Goal: Task Accomplishment & Management: Use online tool/utility

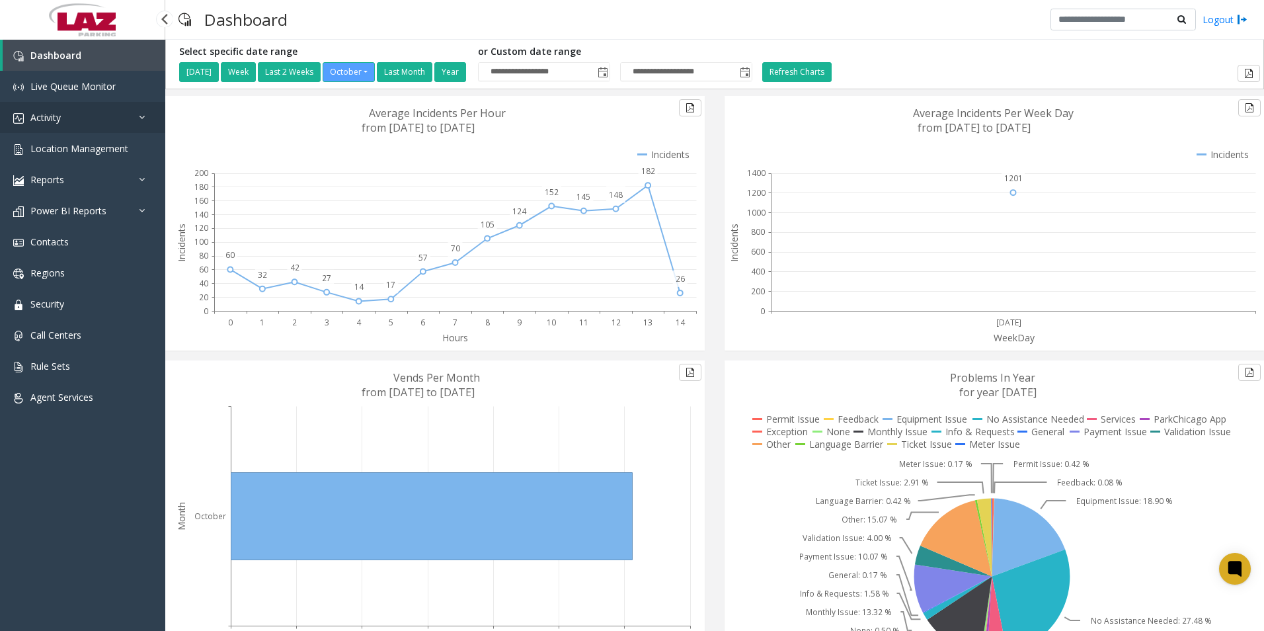
click at [53, 110] on link "Activity" at bounding box center [82, 117] width 165 height 31
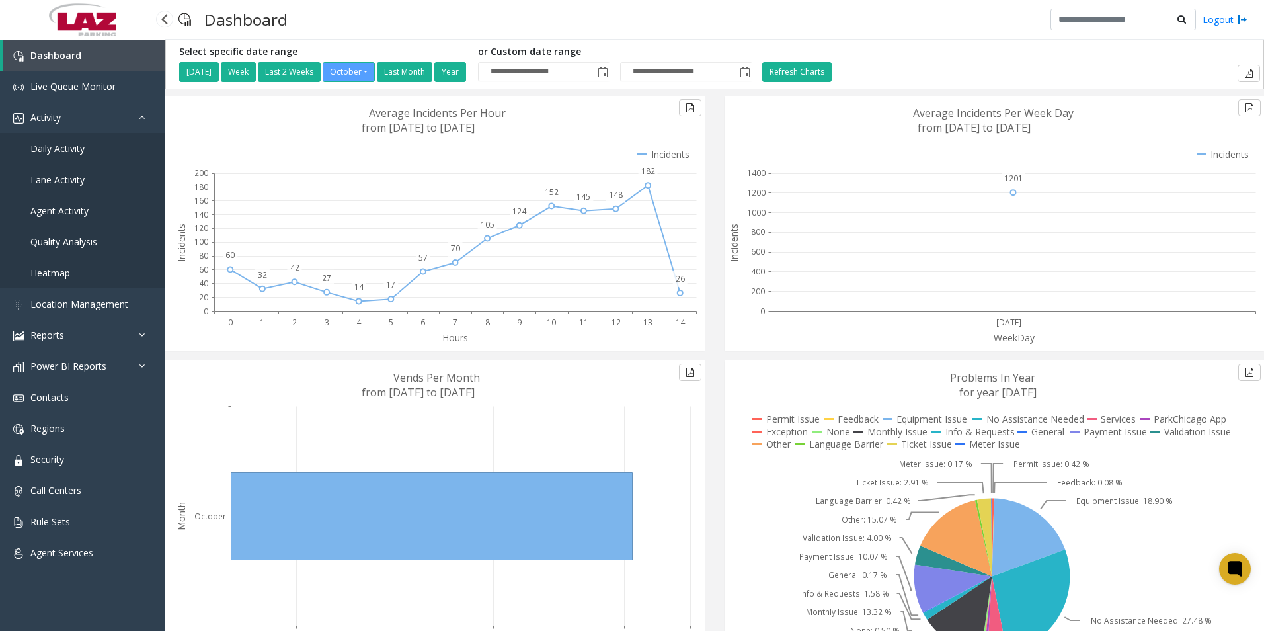
click at [58, 205] on span "Agent Activity" at bounding box center [59, 210] width 58 height 13
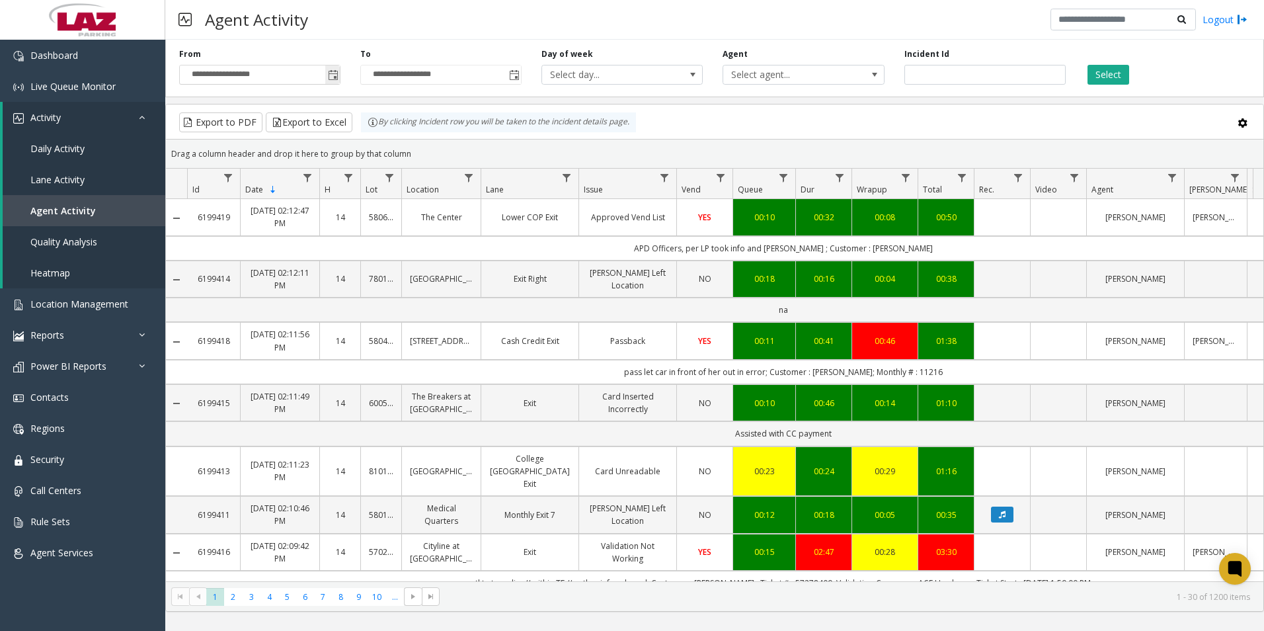
click at [335, 77] on span "Toggle popup" at bounding box center [333, 75] width 11 height 11
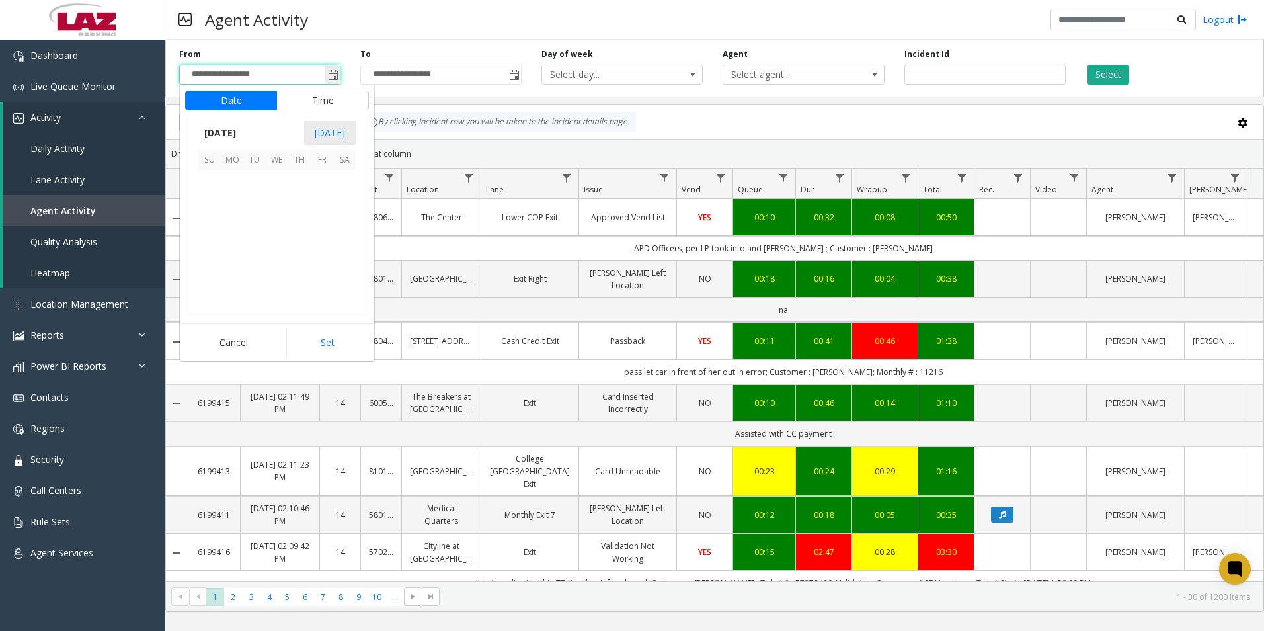
scroll to position [237490, 0]
click at [315, 95] on button "Time" at bounding box center [322, 101] width 93 height 20
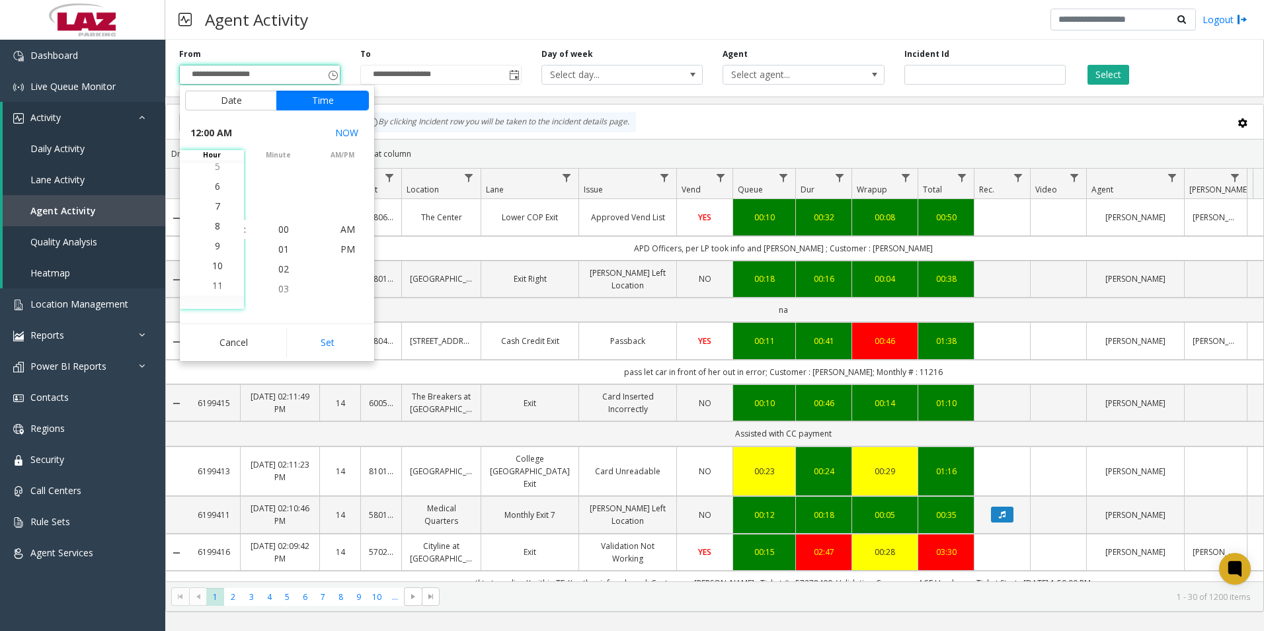
scroll to position [198, 0]
click at [215, 190] on span "8" at bounding box center [217, 189] width 5 height 13
click at [278, 227] on span "00" at bounding box center [283, 229] width 11 height 13
click at [343, 228] on span "AM" at bounding box center [348, 229] width 15 height 13
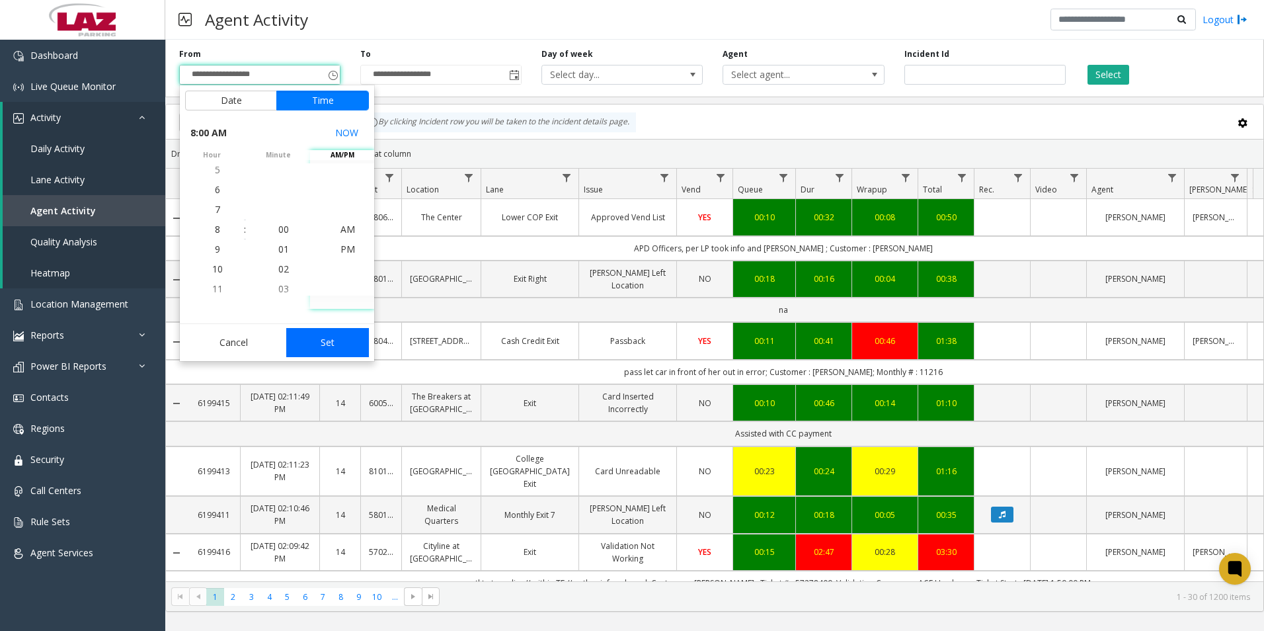
click at [338, 339] on button "Set" at bounding box center [327, 342] width 83 height 29
type input "**********"
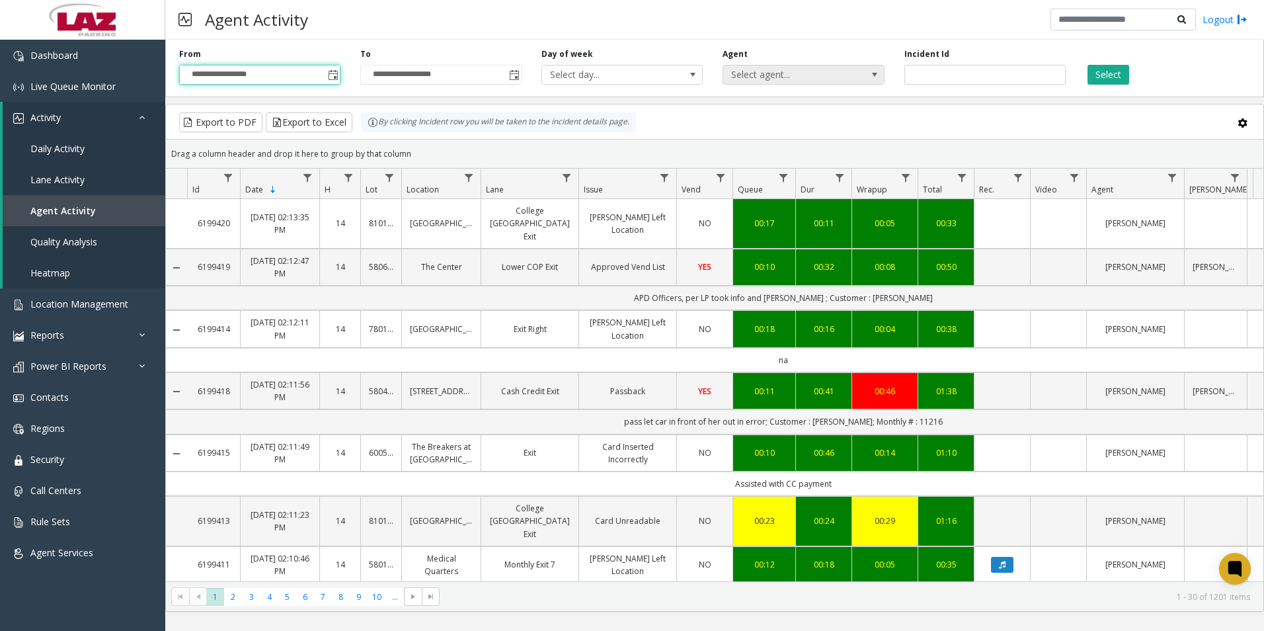
click at [786, 72] on span "Select agent..." at bounding box center [787, 74] width 128 height 19
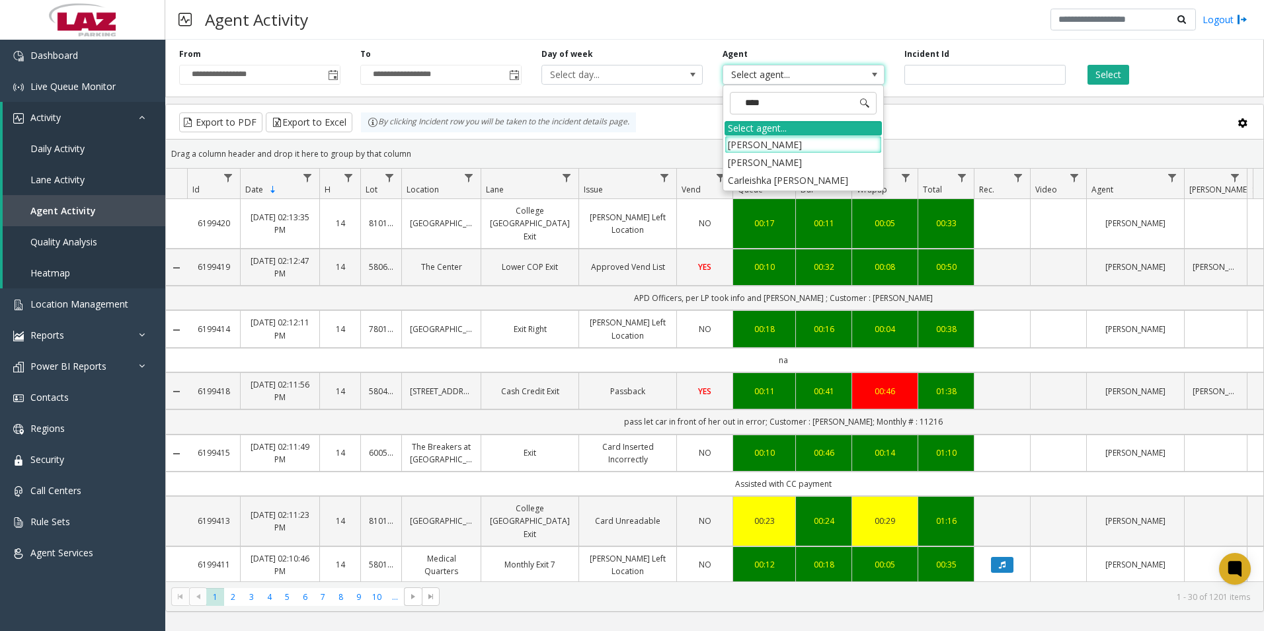
type input "*****"
click at [750, 158] on li "[PERSON_NAME]" at bounding box center [803, 162] width 157 height 18
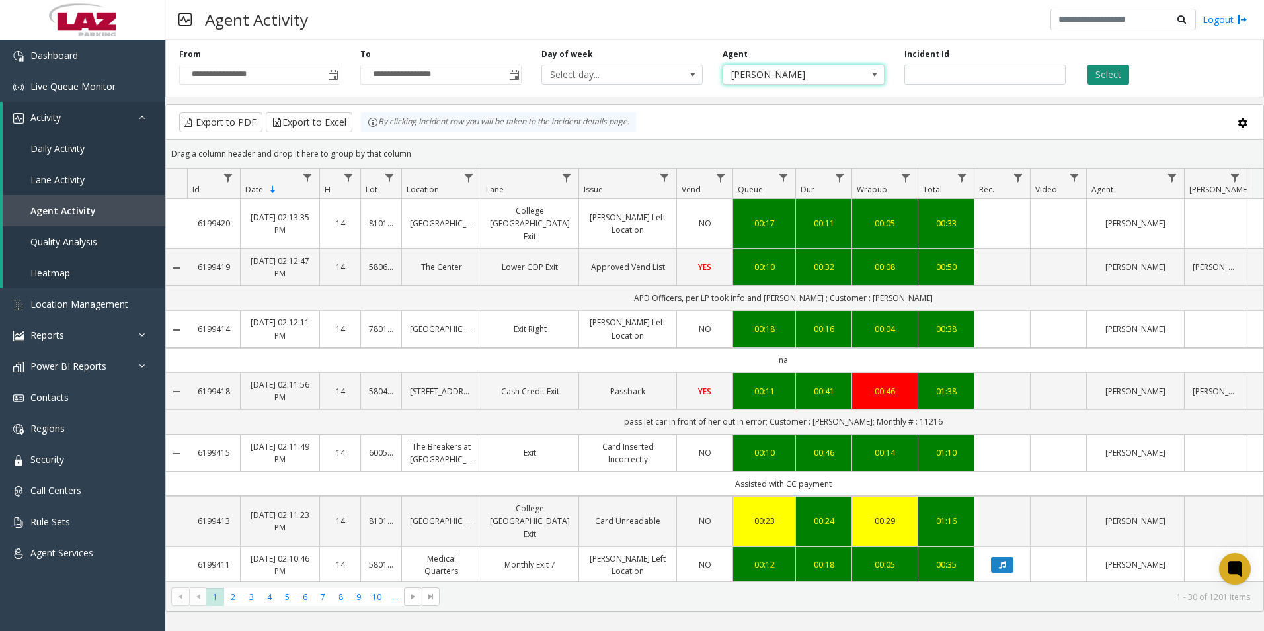
click at [1118, 69] on button "Select" at bounding box center [1109, 75] width 42 height 20
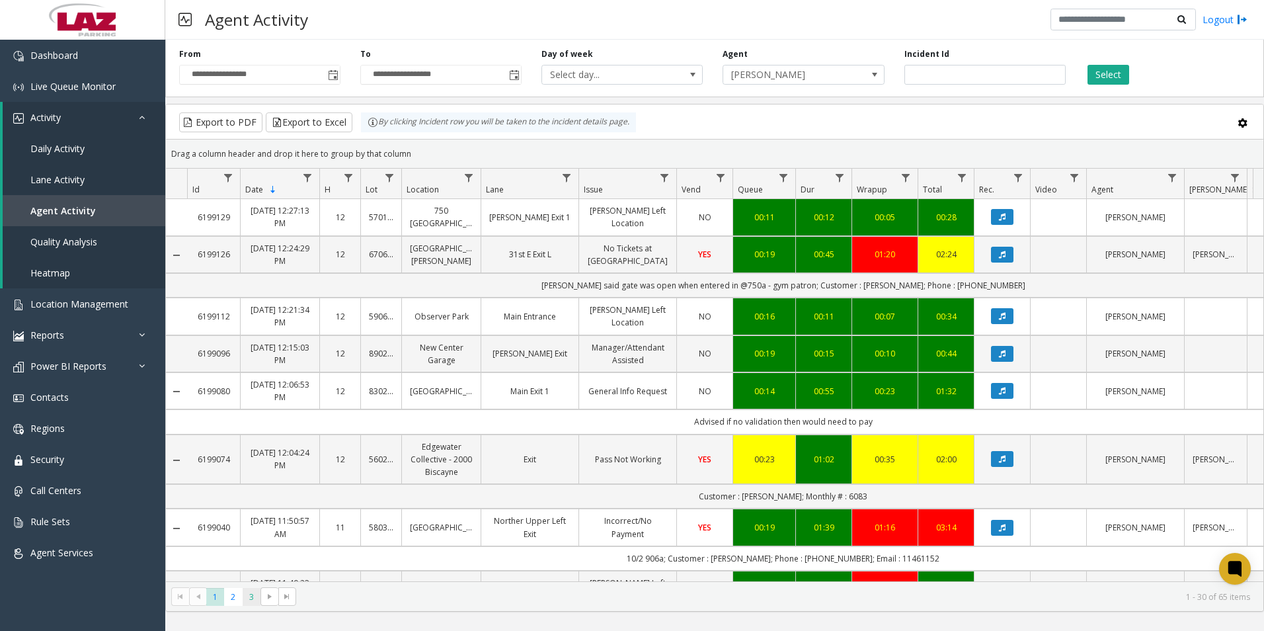
click at [252, 600] on span "3" at bounding box center [252, 597] width 18 height 18
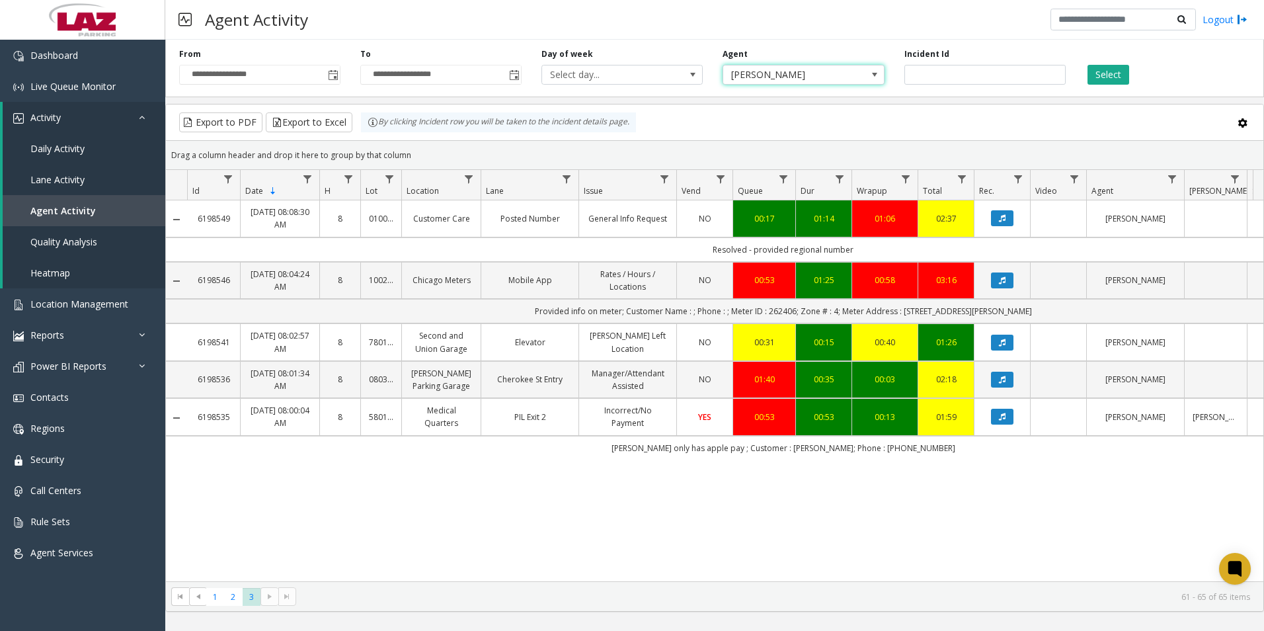
click at [796, 73] on span "[PERSON_NAME]" at bounding box center [787, 74] width 128 height 19
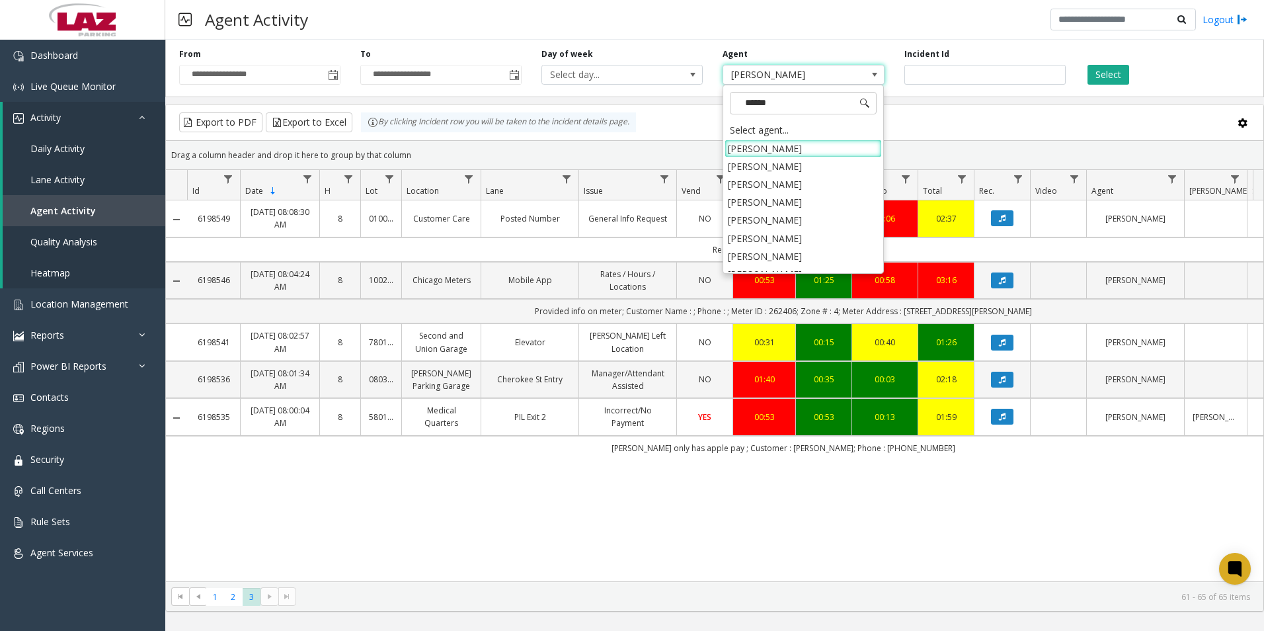
type input "*******"
click at [739, 200] on li "[PERSON_NAME]" at bounding box center [803, 202] width 157 height 18
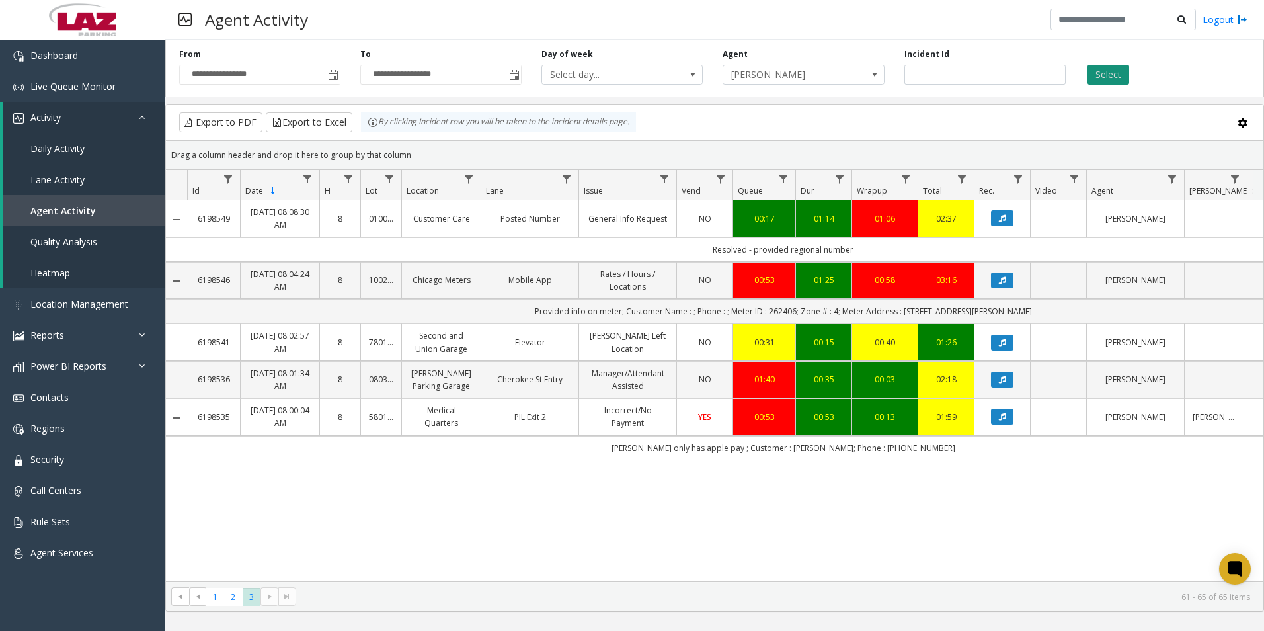
click at [1111, 77] on button "Select" at bounding box center [1109, 75] width 42 height 20
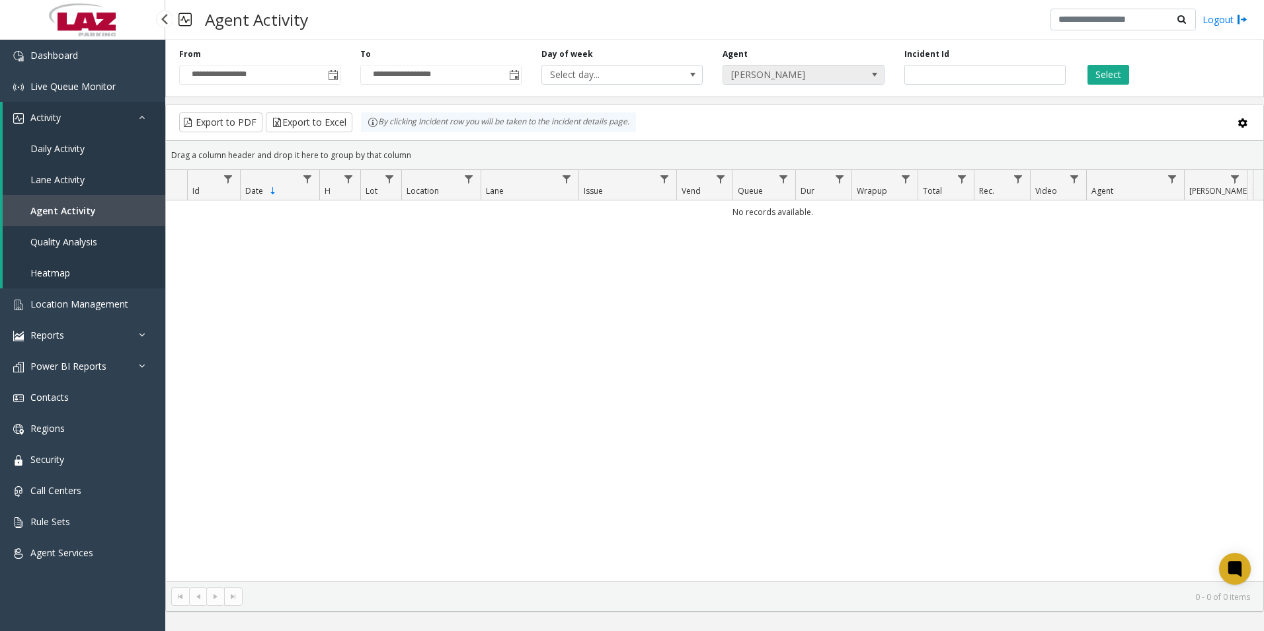
click at [871, 71] on span at bounding box center [875, 74] width 11 height 11
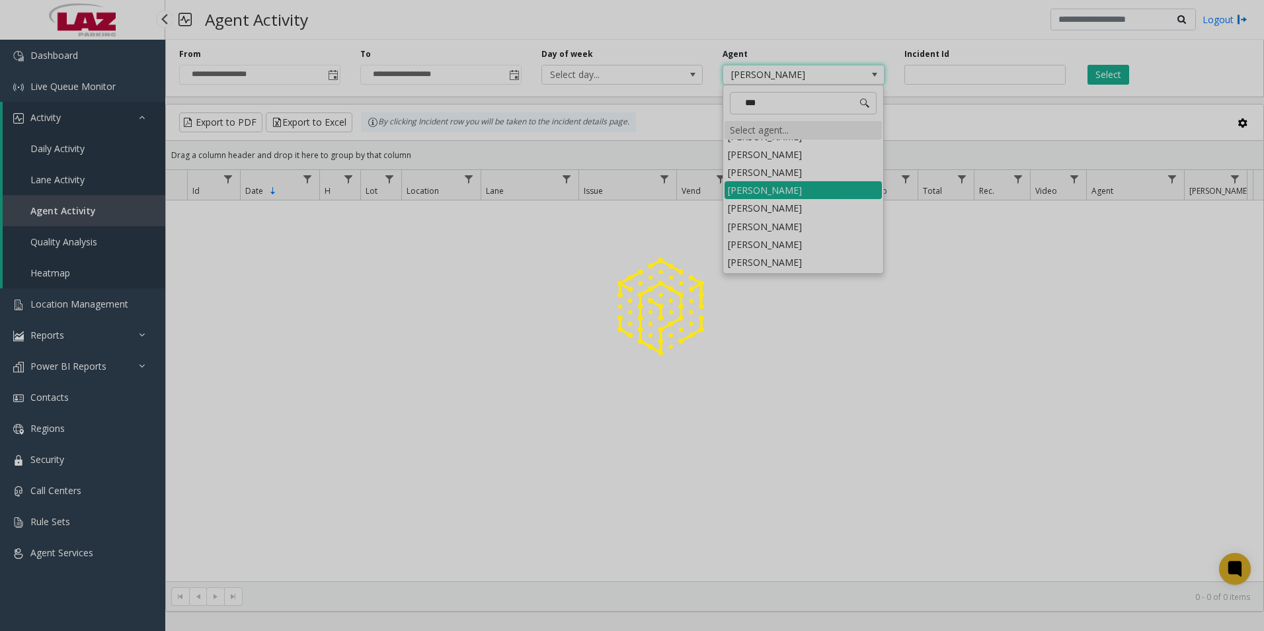
scroll to position [11, 0]
type input "*****"
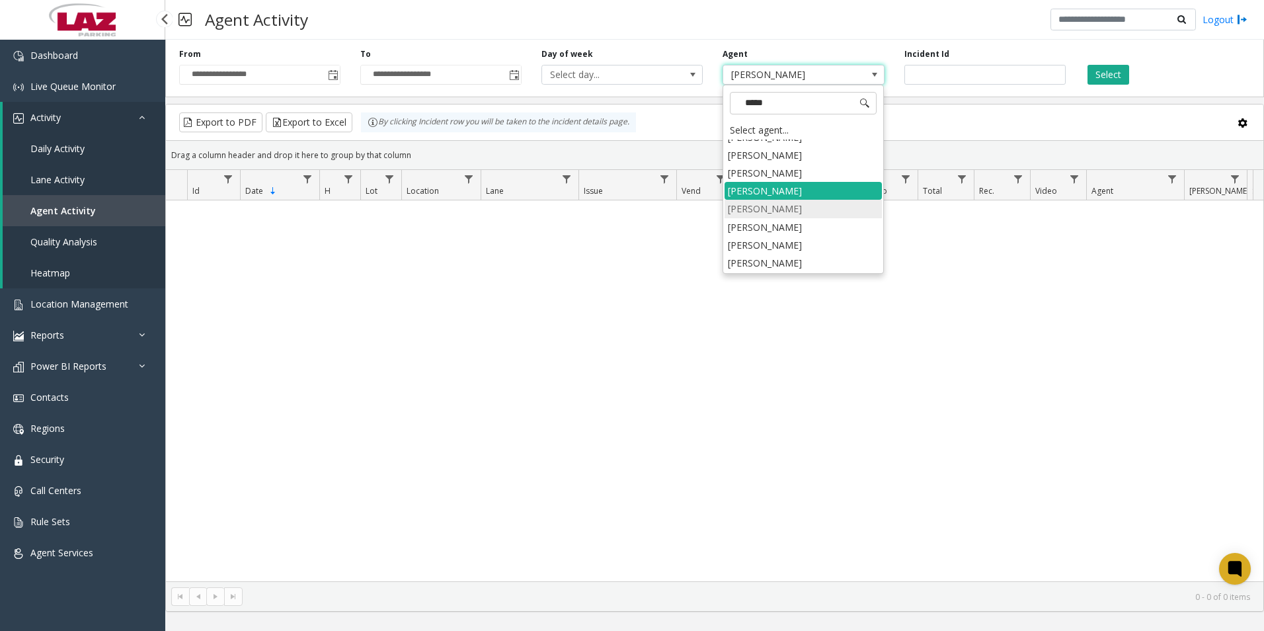
click at [744, 204] on li "[PERSON_NAME]" at bounding box center [803, 209] width 157 height 18
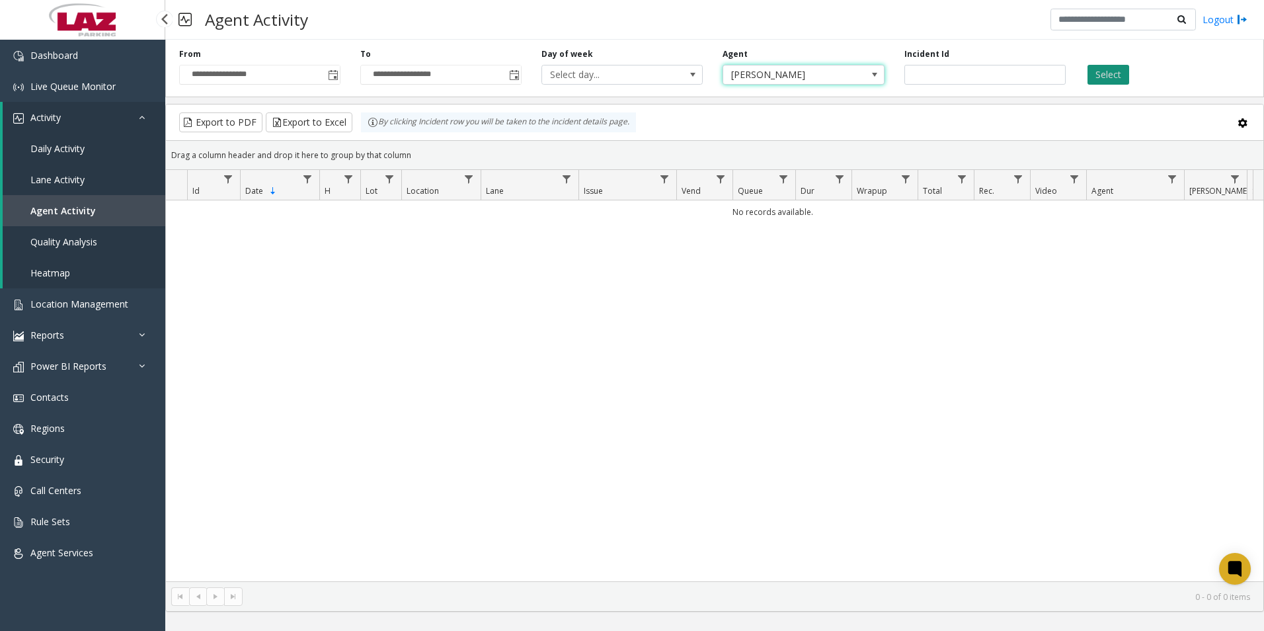
click at [1106, 75] on button "Select" at bounding box center [1109, 75] width 42 height 20
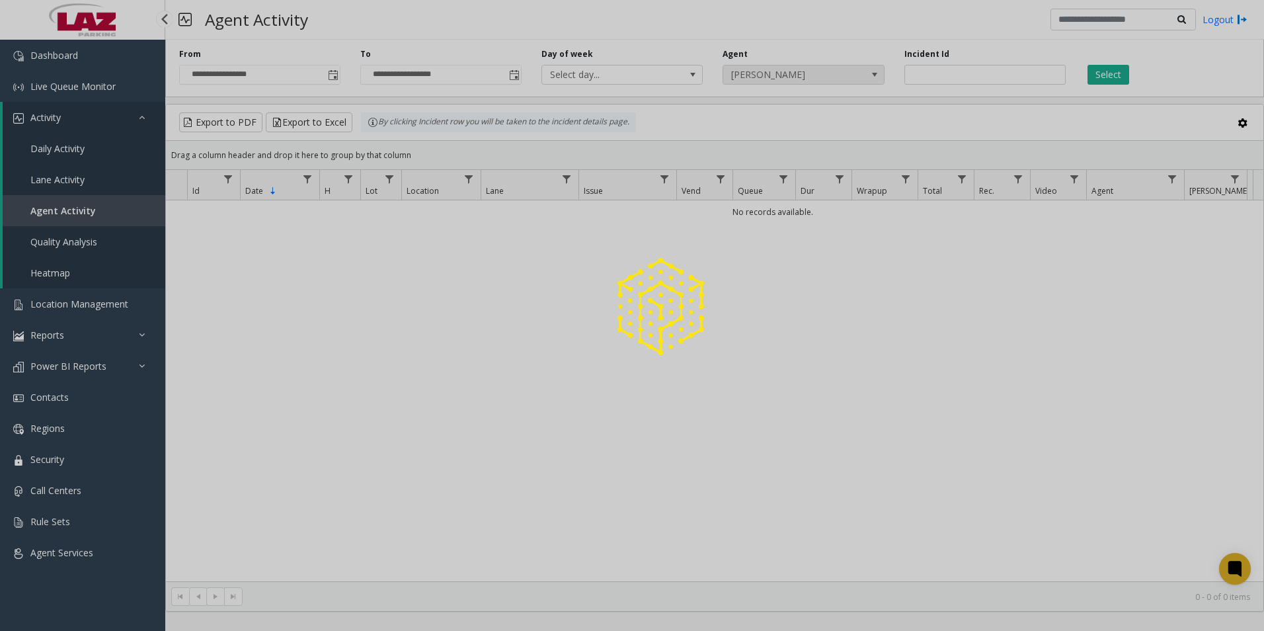
click at [847, 75] on div at bounding box center [632, 315] width 1264 height 631
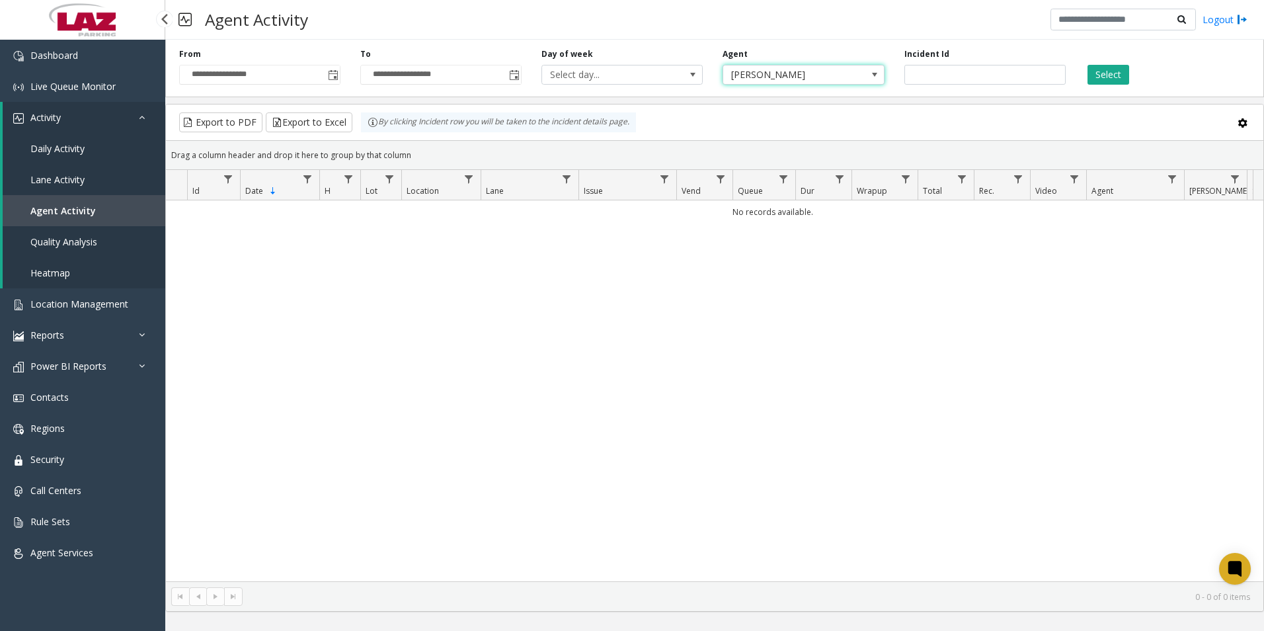
drag, startPoint x: 847, startPoint y: 75, endPoint x: 786, endPoint y: 75, distance: 60.8
click at [786, 75] on span "[PERSON_NAME]" at bounding box center [787, 74] width 128 height 19
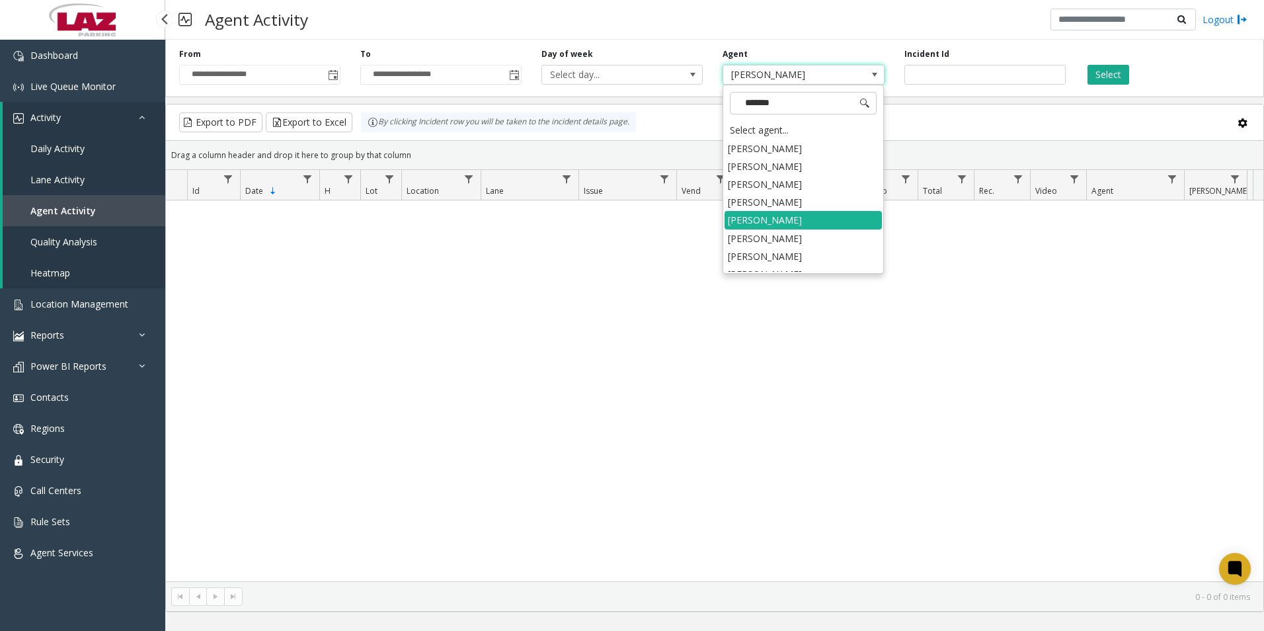
type input "*******"
click at [747, 255] on li "[PERSON_NAME]" at bounding box center [803, 256] width 157 height 18
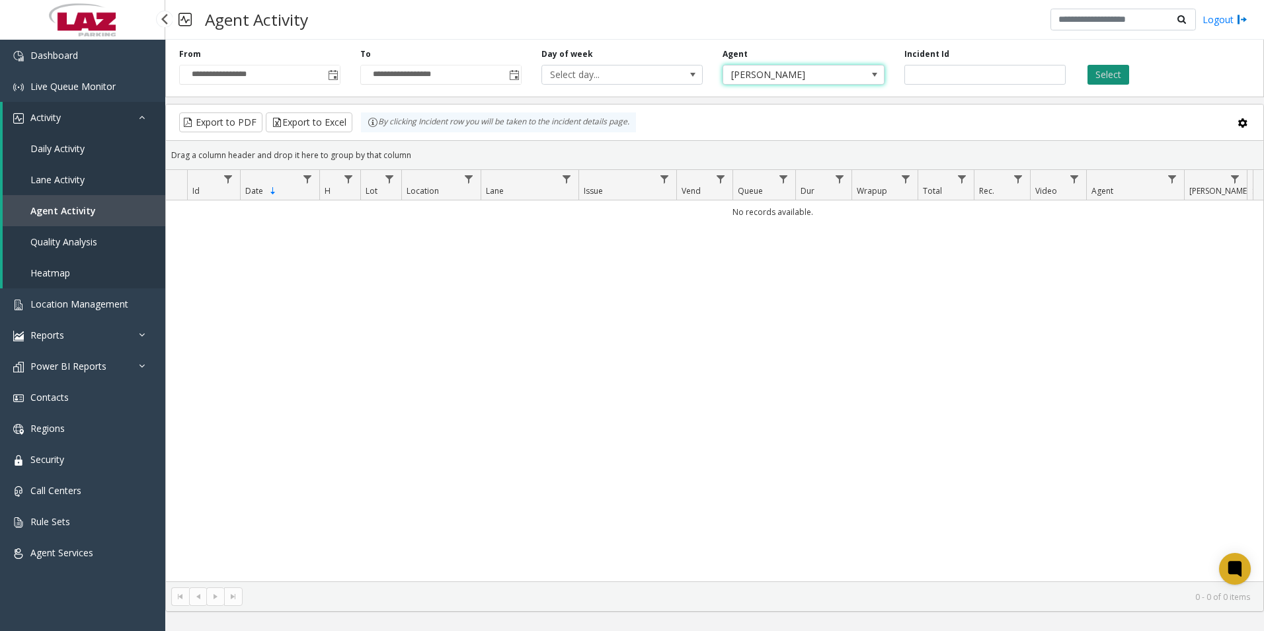
click at [1106, 71] on button "Select" at bounding box center [1109, 75] width 42 height 20
click at [874, 73] on span at bounding box center [875, 74] width 11 height 11
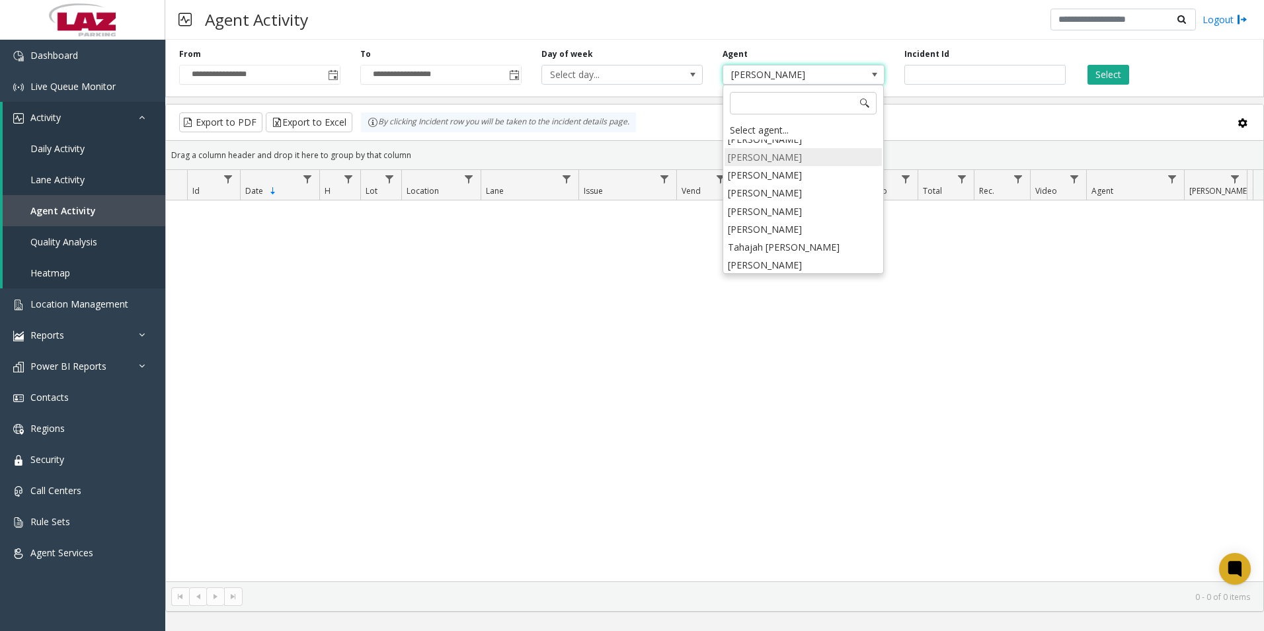
scroll to position [4844, 0]
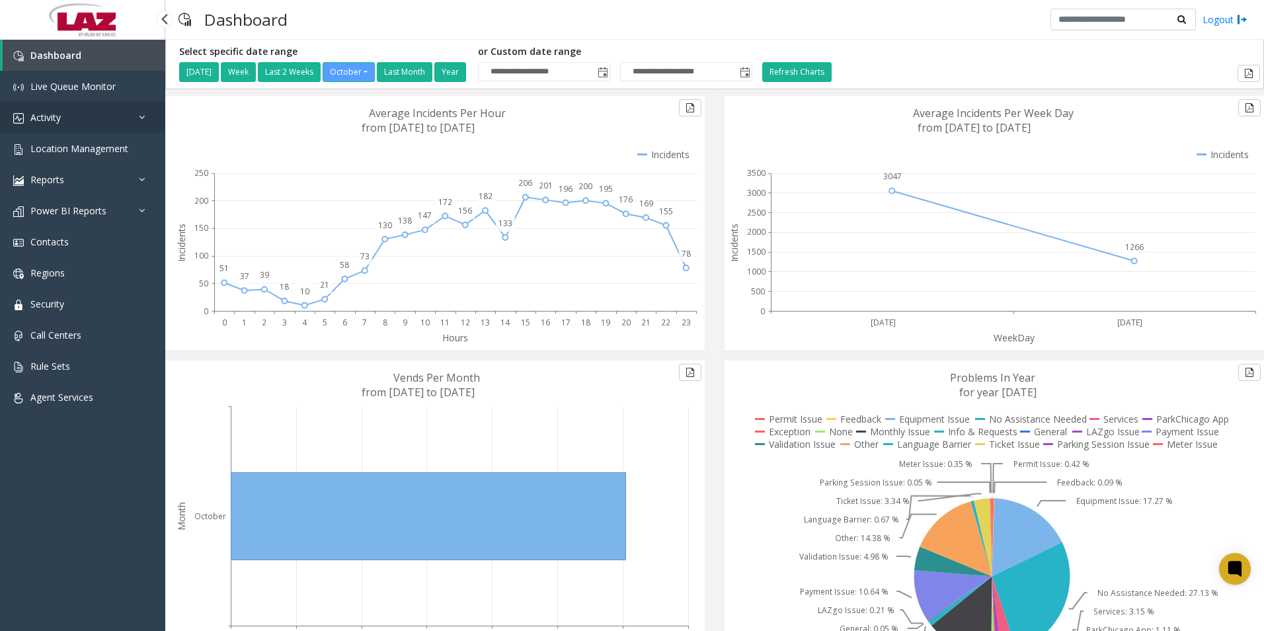
click at [46, 108] on link "Activity" at bounding box center [82, 117] width 165 height 31
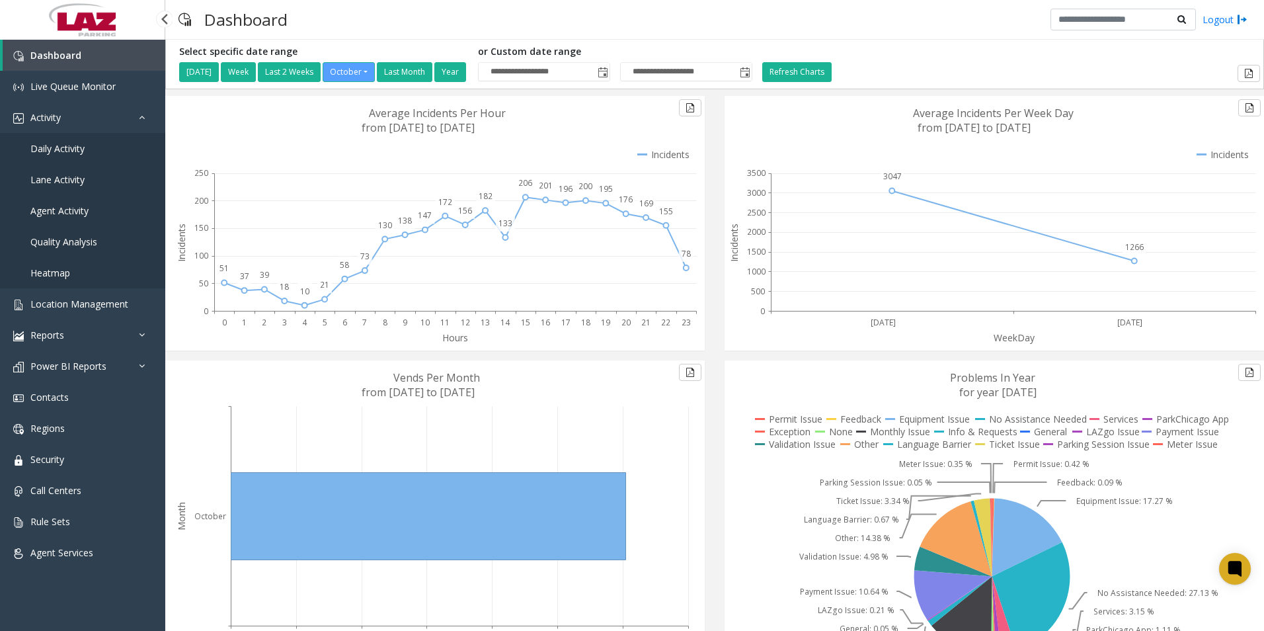
click at [47, 208] on span "Agent Activity" at bounding box center [59, 210] width 58 height 13
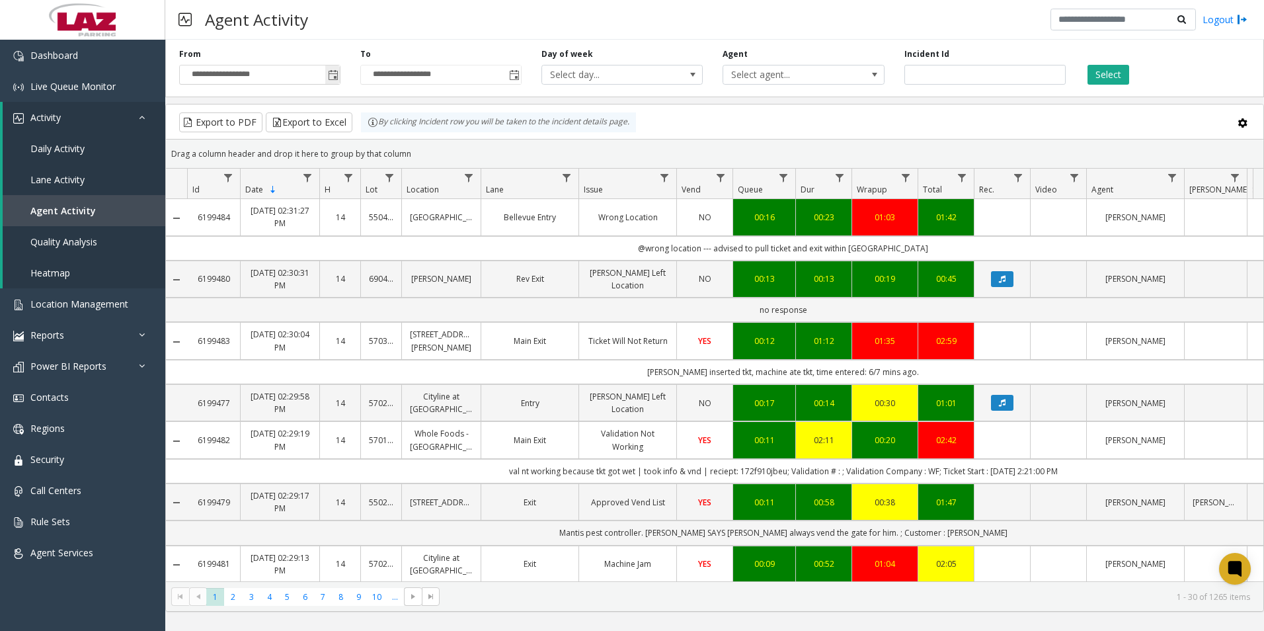
click at [332, 74] on span "Toggle popup" at bounding box center [333, 75] width 11 height 11
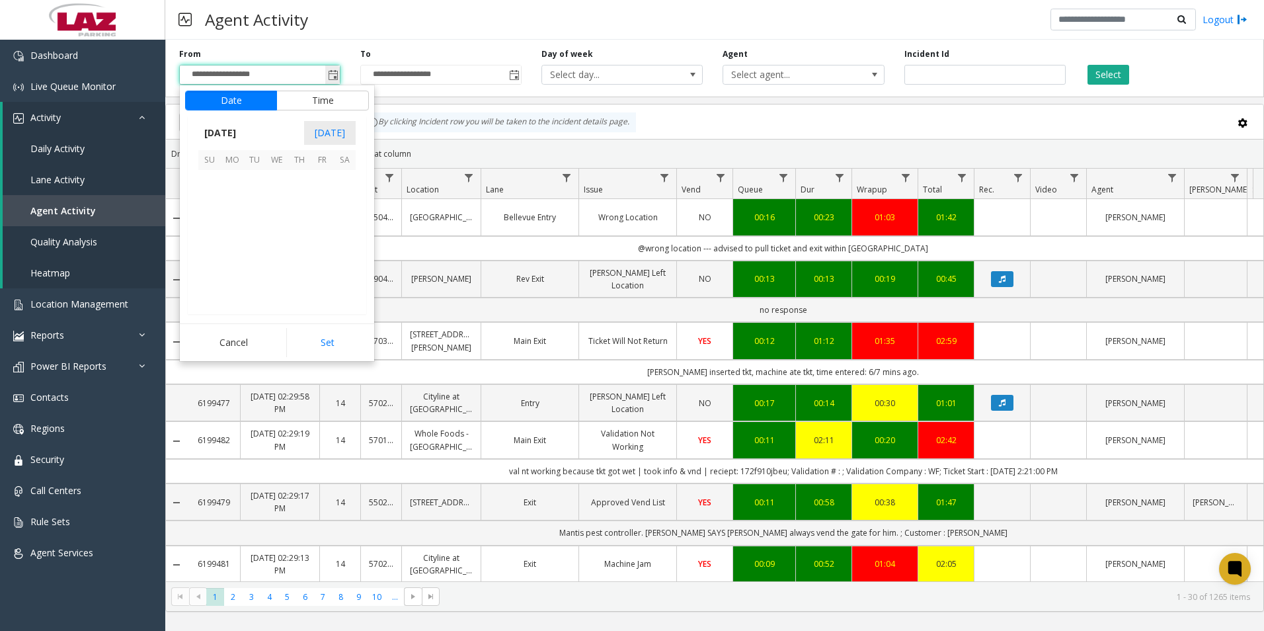
scroll to position [237490, 0]
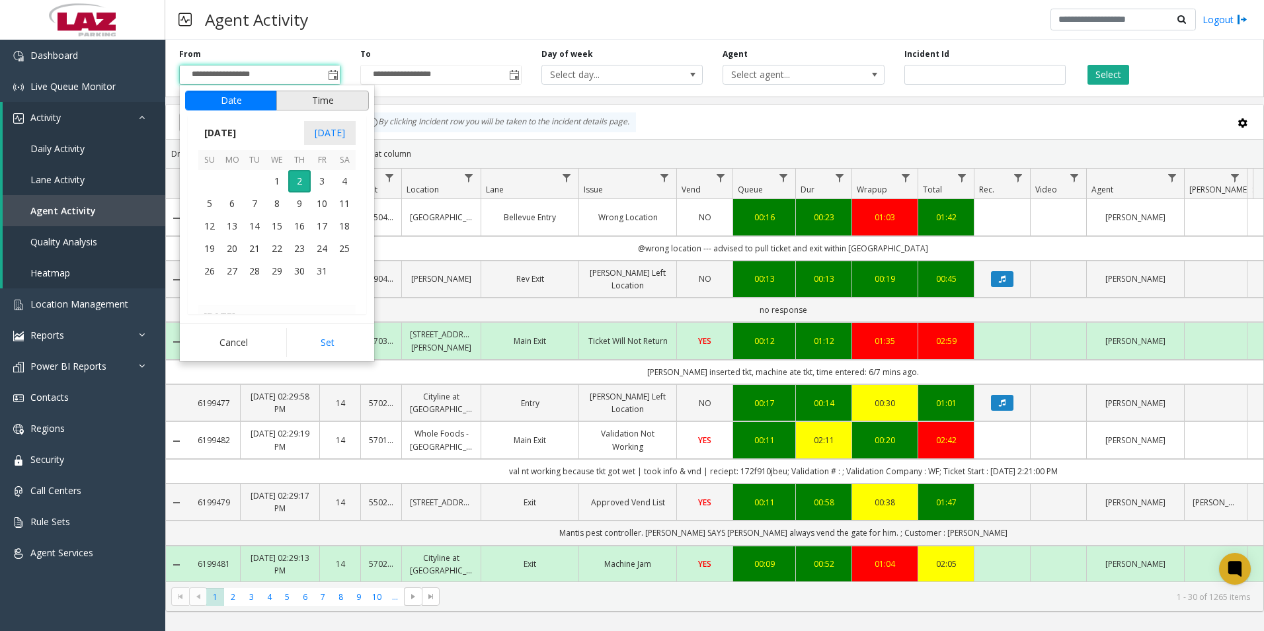
click at [322, 97] on button "Time" at bounding box center [322, 101] width 93 height 20
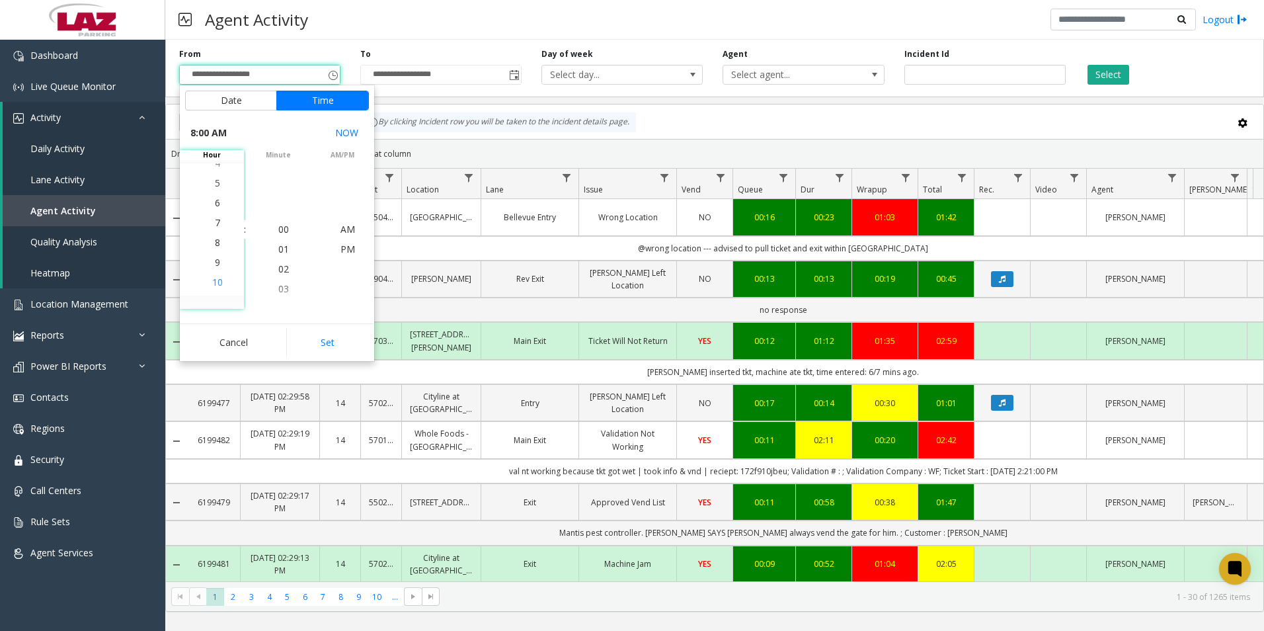
scroll to position [159, 0]
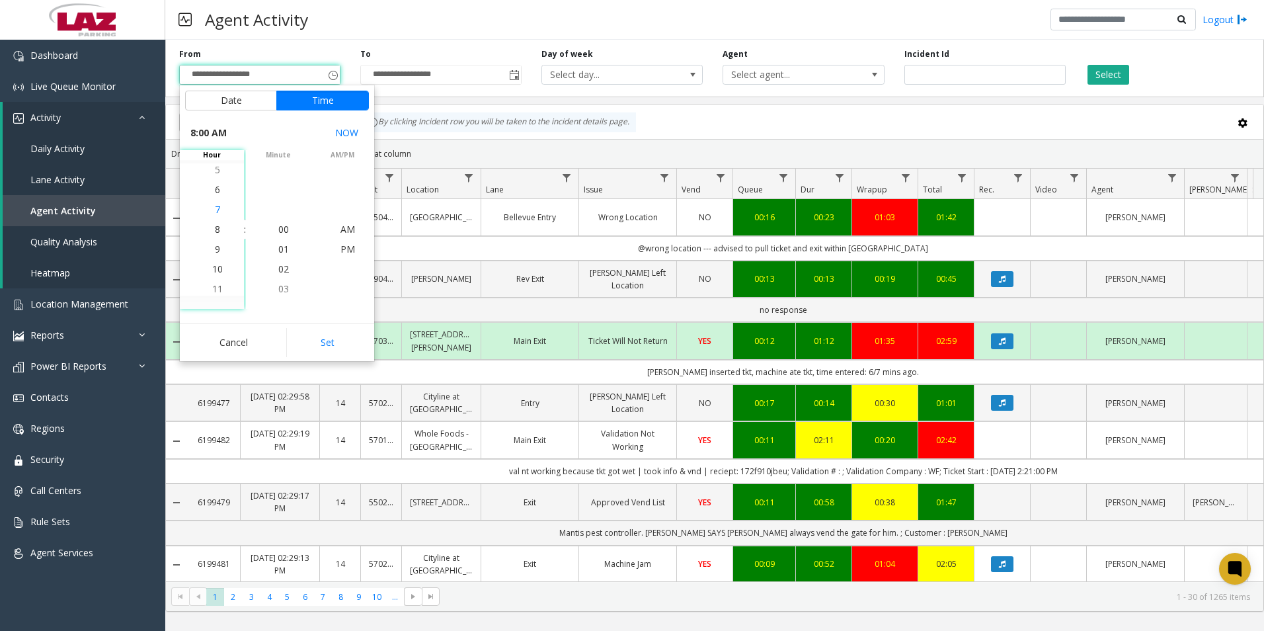
click at [215, 210] on span "7" at bounding box center [217, 209] width 5 height 13
click at [281, 228] on span "00" at bounding box center [283, 229] width 11 height 13
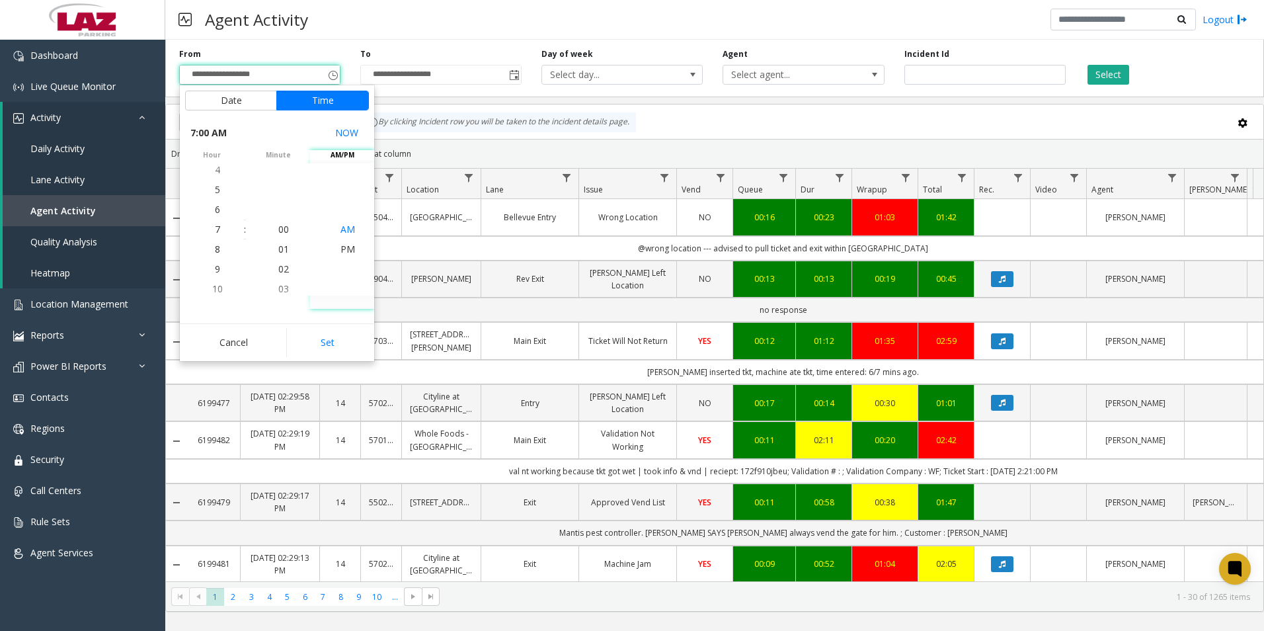
click at [345, 227] on span "AM" at bounding box center [348, 229] width 15 height 13
click at [339, 340] on button "Set" at bounding box center [327, 342] width 83 height 29
type input "**********"
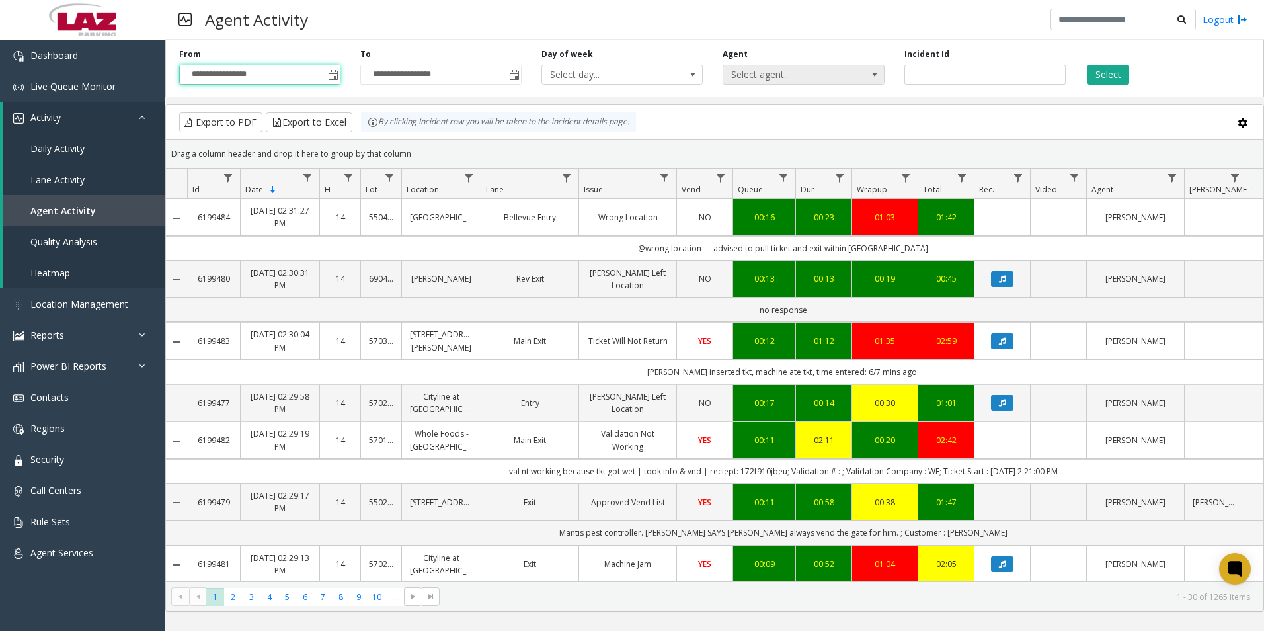
click at [755, 70] on span "Select agent..." at bounding box center [787, 74] width 128 height 19
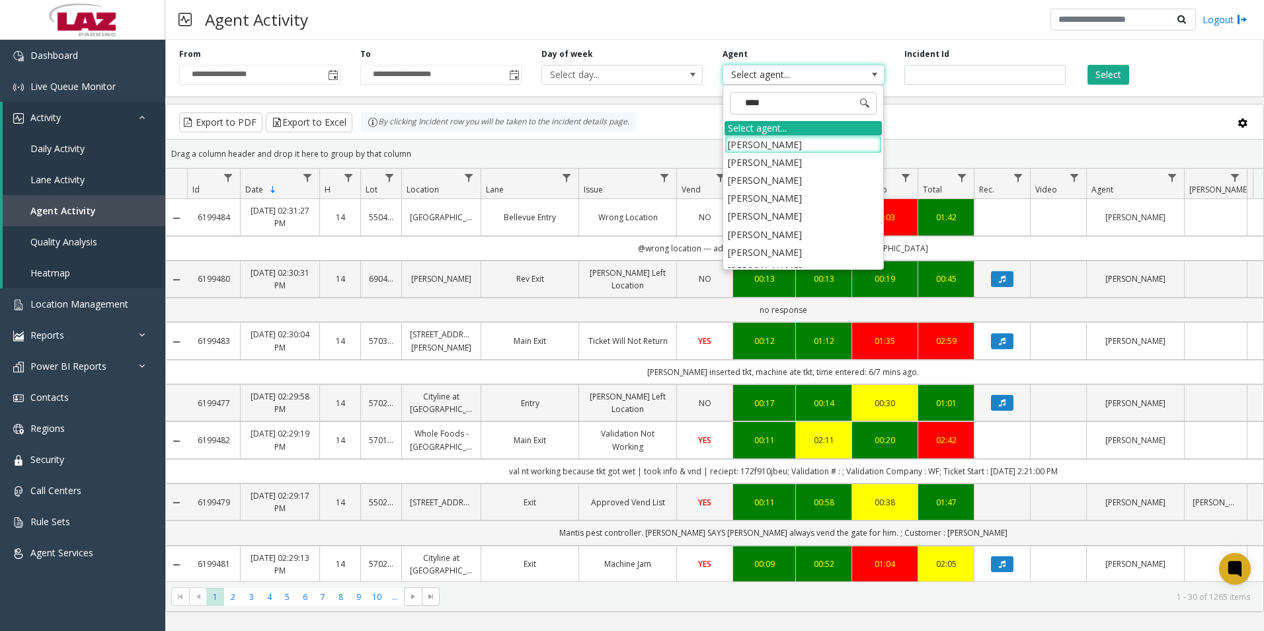
type input "*****"
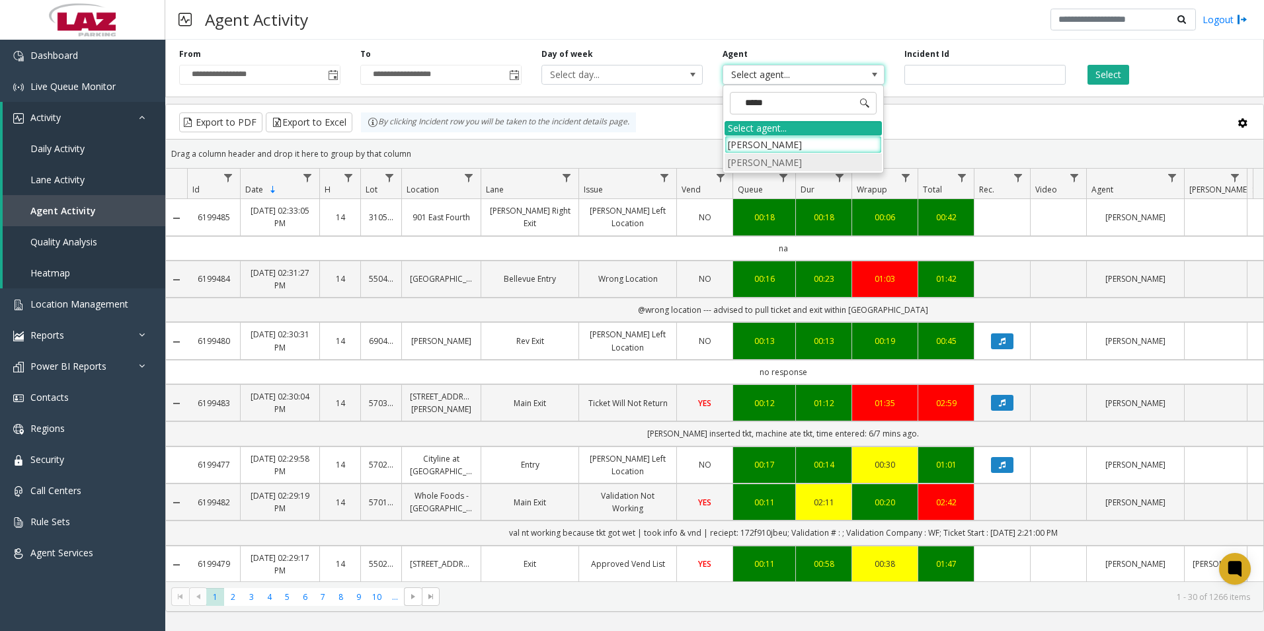
click at [751, 161] on li "[PERSON_NAME]" at bounding box center [803, 162] width 157 height 18
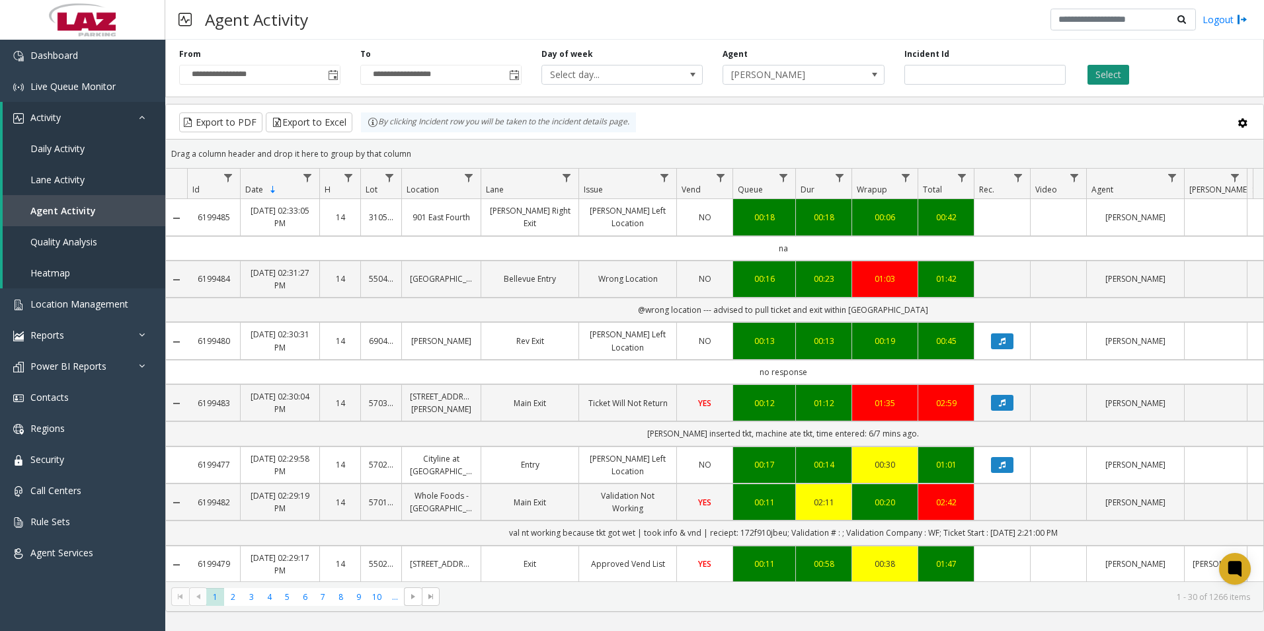
click at [1114, 73] on button "Select" at bounding box center [1109, 75] width 42 height 20
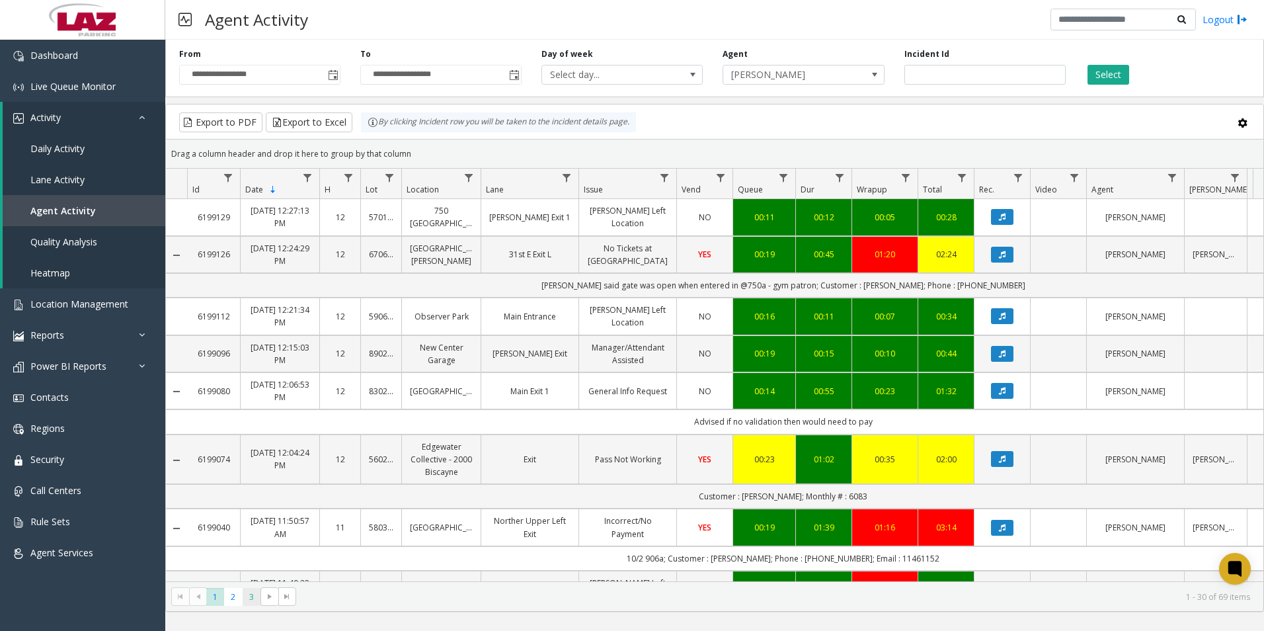
click at [255, 601] on span "3" at bounding box center [252, 597] width 18 height 18
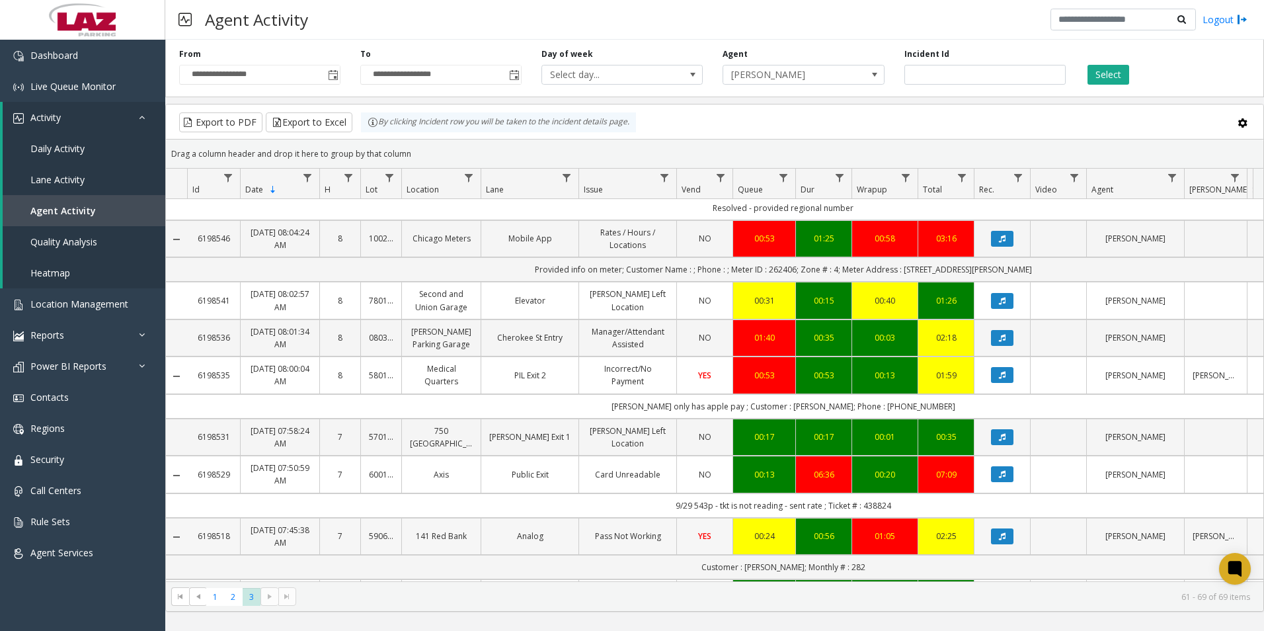
scroll to position [85, 0]
